Goal: Find specific page/section: Find specific page/section

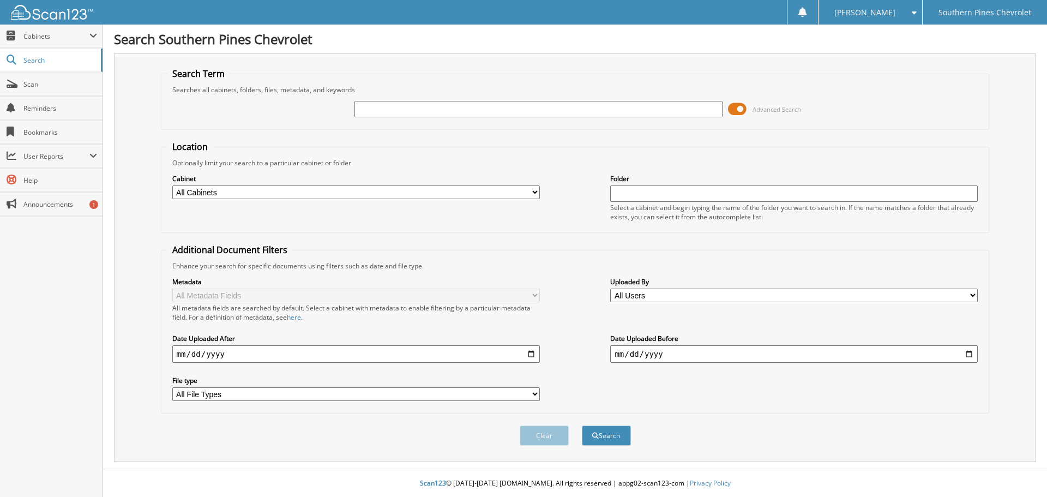
click at [454, 111] on input "text" at bounding box center [539, 109] width 368 height 16
type input "c23698a"
click at [610, 434] on button "Search" at bounding box center [606, 436] width 49 height 20
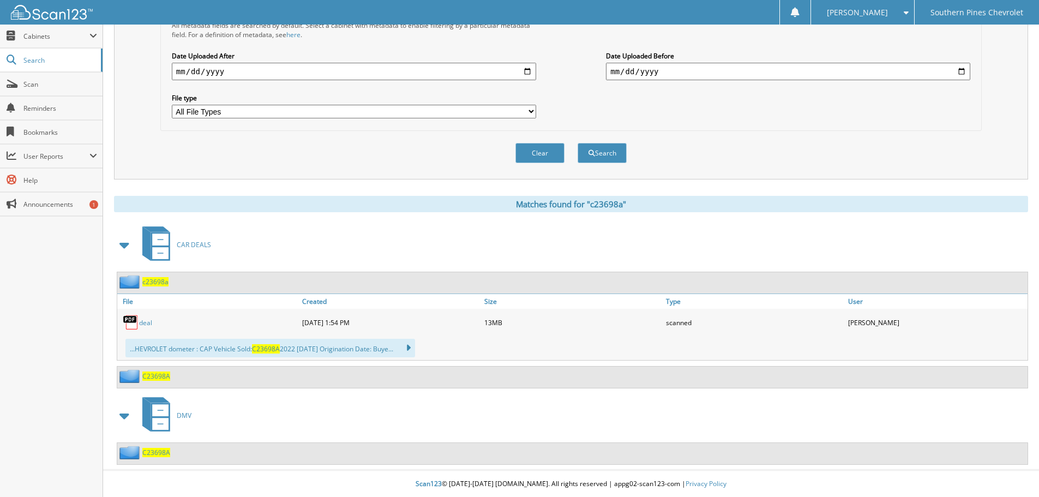
scroll to position [284, 0]
click at [145, 320] on link "deal" at bounding box center [145, 322] width 13 height 9
